Goal: Information Seeking & Learning: Learn about a topic

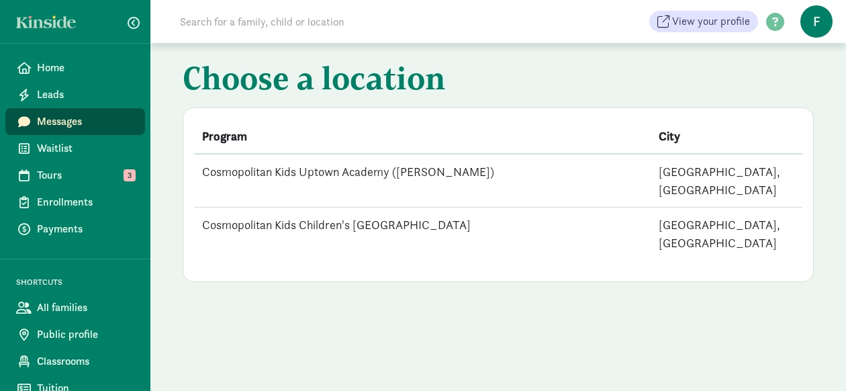
click at [255, 171] on td "Cosmopolitan Kids Uptown Academy ([PERSON_NAME])" at bounding box center [422, 181] width 457 height 54
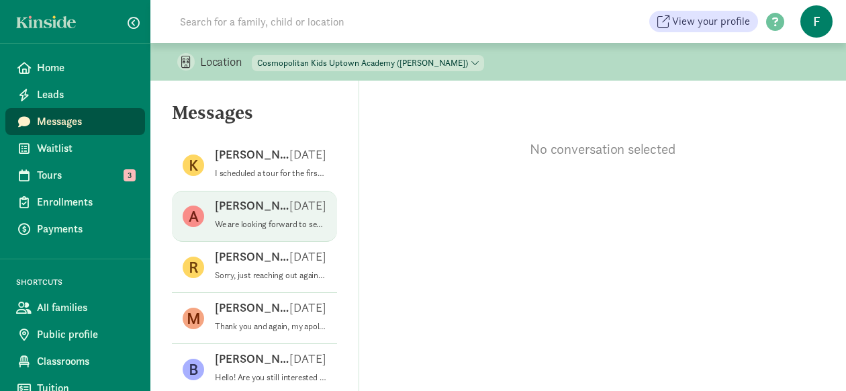
click at [274, 214] on div "[PERSON_NAME] [DATE]" at bounding box center [271, 207] width 112 height 21
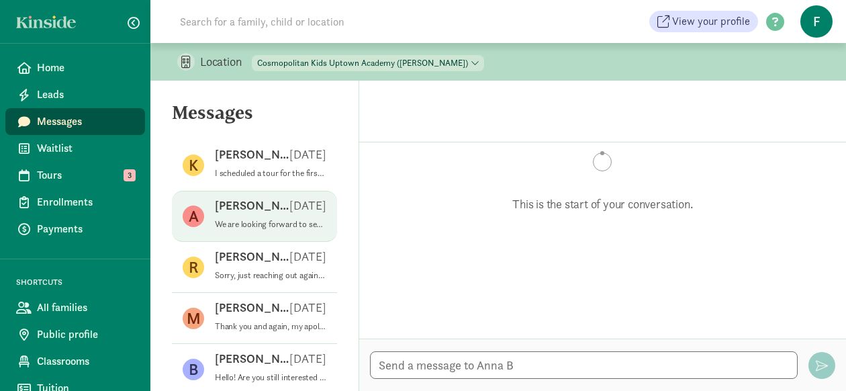
scroll to position [441, 0]
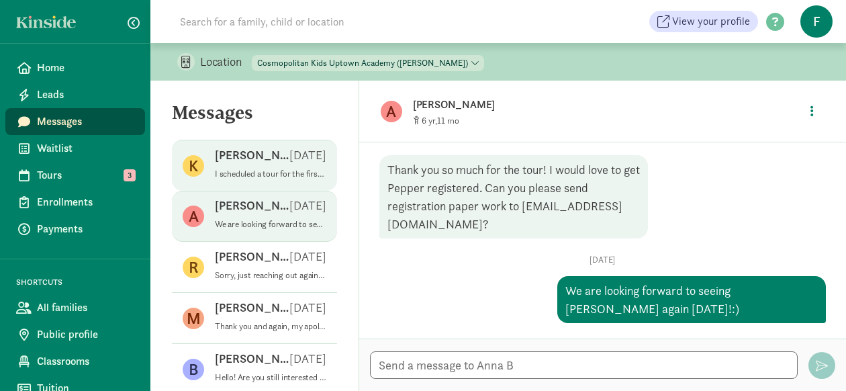
click at [279, 163] on div "[PERSON_NAME] [DATE]" at bounding box center [271, 157] width 112 height 21
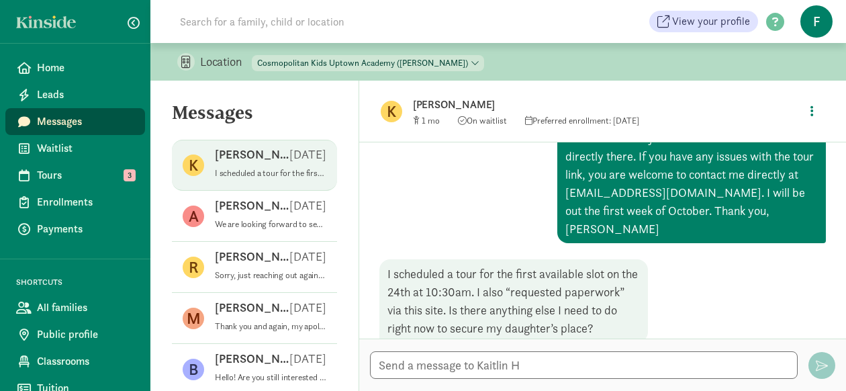
scroll to position [311, 0]
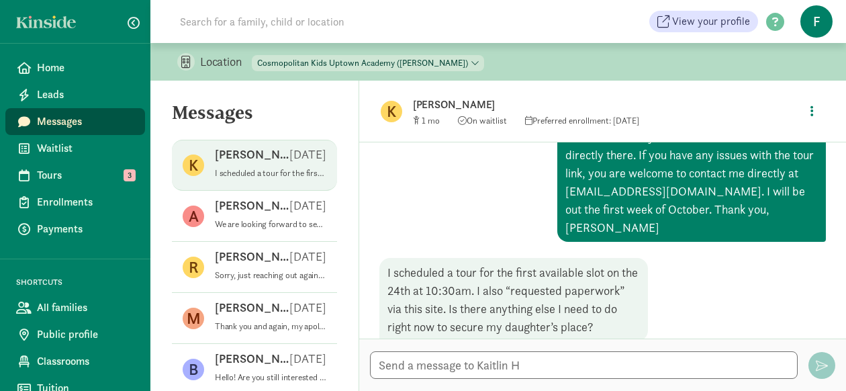
click at [82, 114] on span "Messages" at bounding box center [85, 122] width 97 height 16
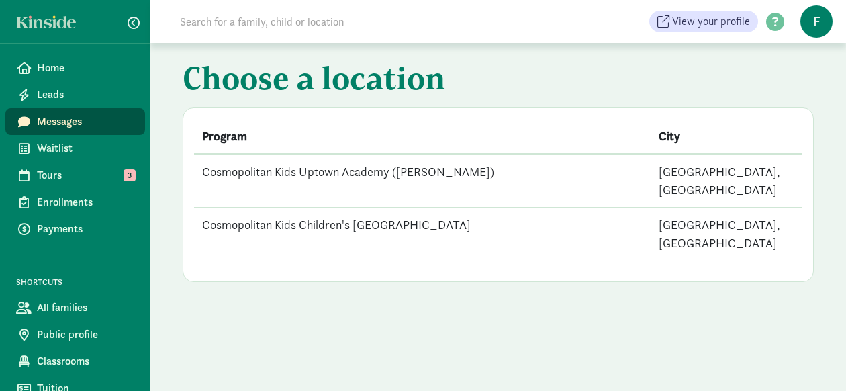
click at [306, 208] on td "Cosmopolitan Kids Children's [GEOGRAPHIC_DATA]" at bounding box center [422, 234] width 457 height 53
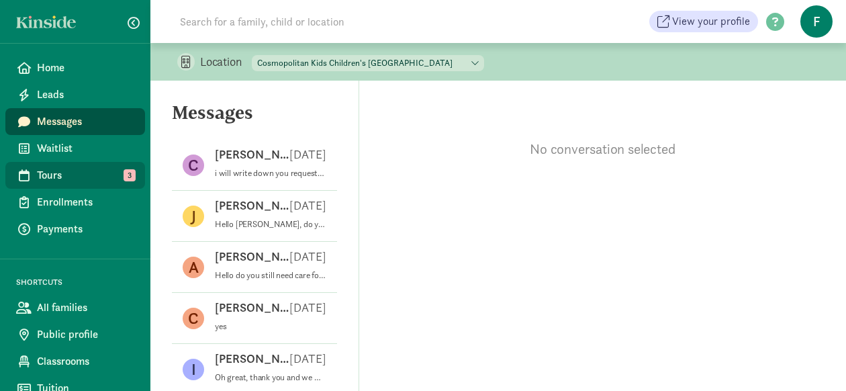
click at [90, 175] on span "Tours" at bounding box center [85, 175] width 97 height 16
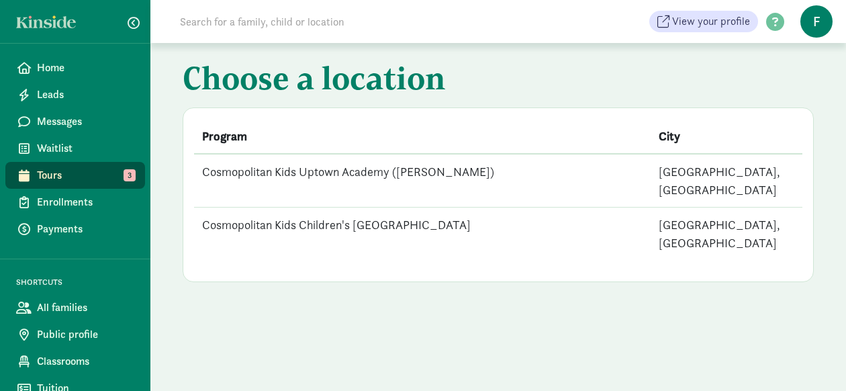
click at [258, 209] on td "Cosmopolitan Kids Children's [GEOGRAPHIC_DATA]" at bounding box center [422, 234] width 457 height 53
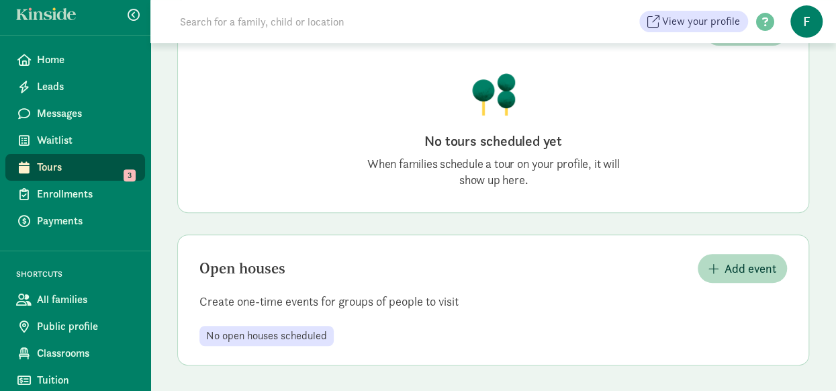
scroll to position [11, 0]
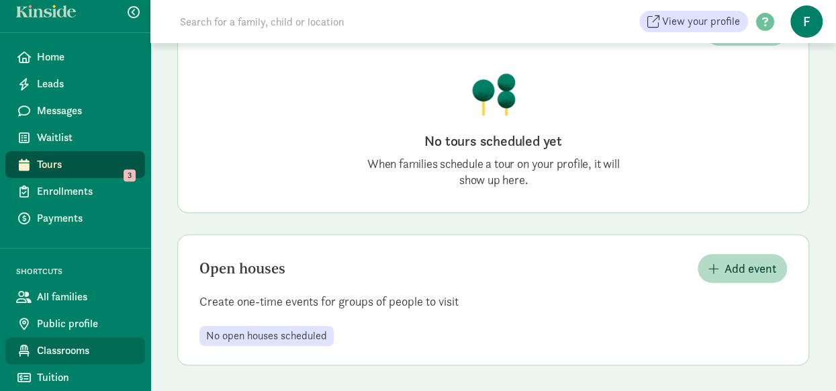
click at [77, 345] on span "Classrooms" at bounding box center [85, 351] width 97 height 16
